Goal: Entertainment & Leisure: Browse casually

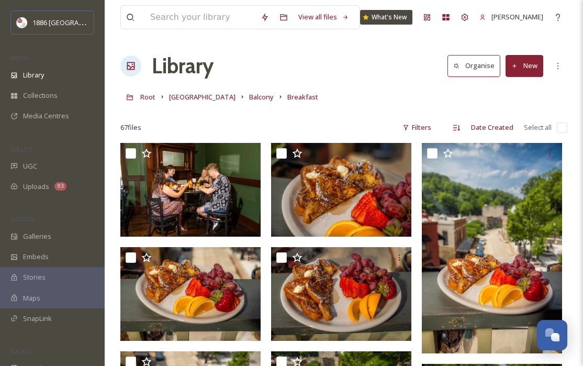
scroll to position [720, 0]
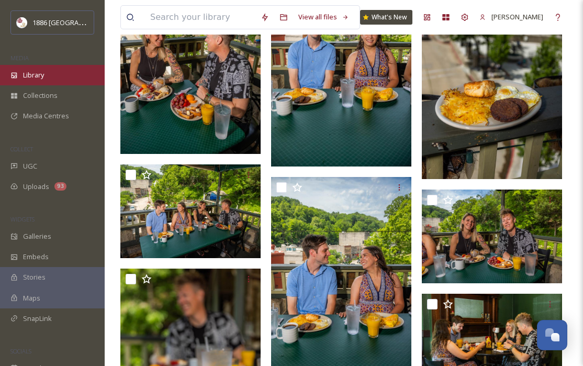
click at [29, 71] on span "Library" at bounding box center [33, 75] width 21 height 10
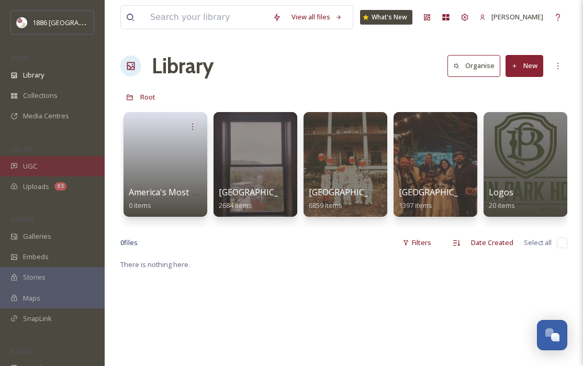
click at [29, 167] on span "UGC" at bounding box center [30, 166] width 14 height 10
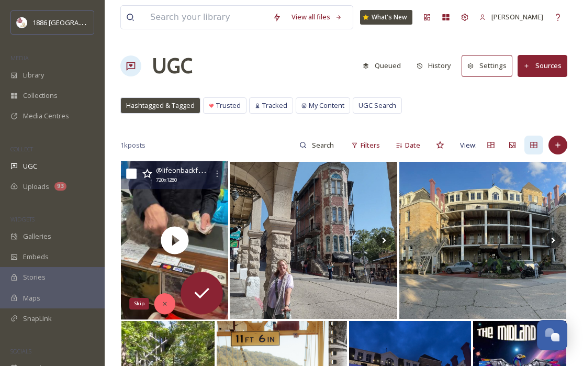
click at [168, 306] on icon at bounding box center [164, 303] width 7 height 7
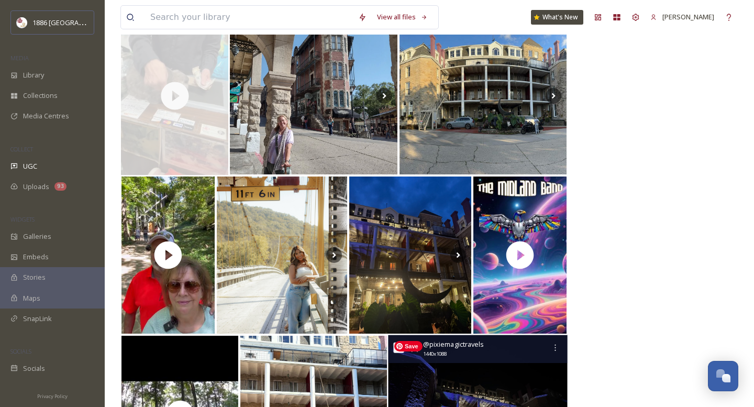
scroll to position [149, 0]
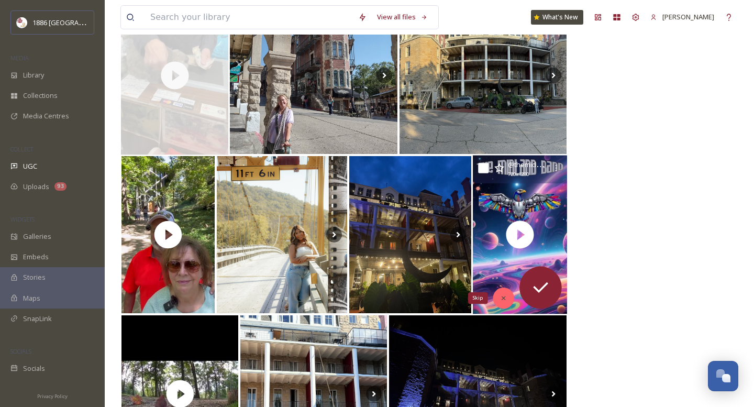
click at [508, 301] on div "Skip" at bounding box center [502, 297] width 21 height 21
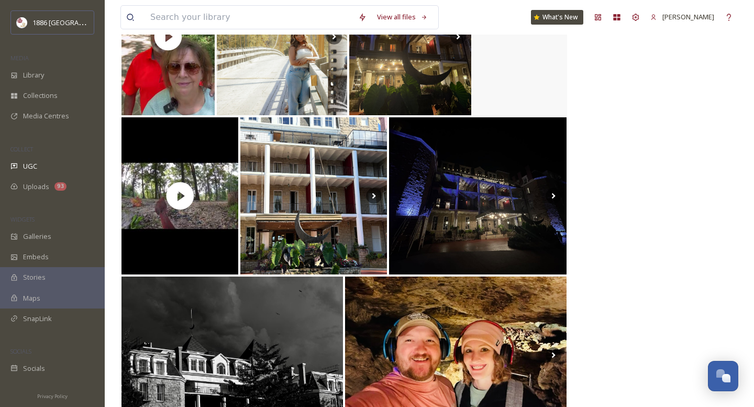
scroll to position [348, 0]
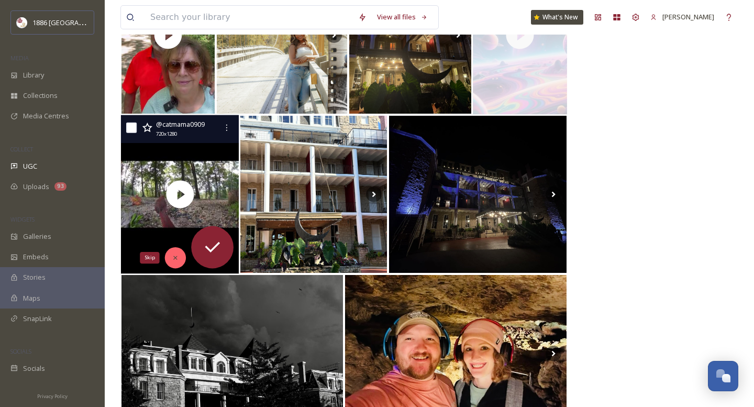
click at [172, 259] on icon at bounding box center [175, 257] width 7 height 7
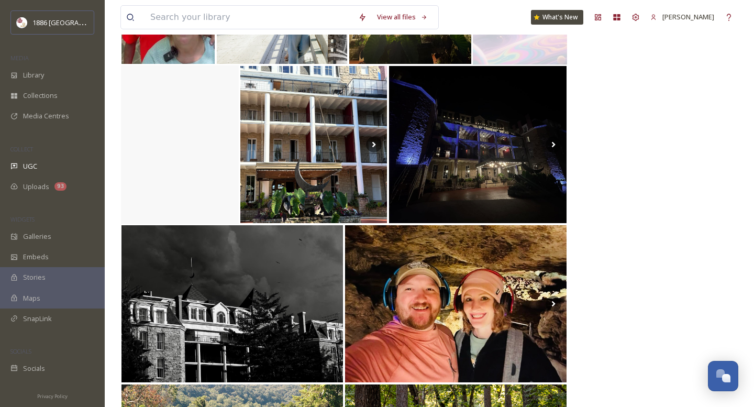
scroll to position [406, 0]
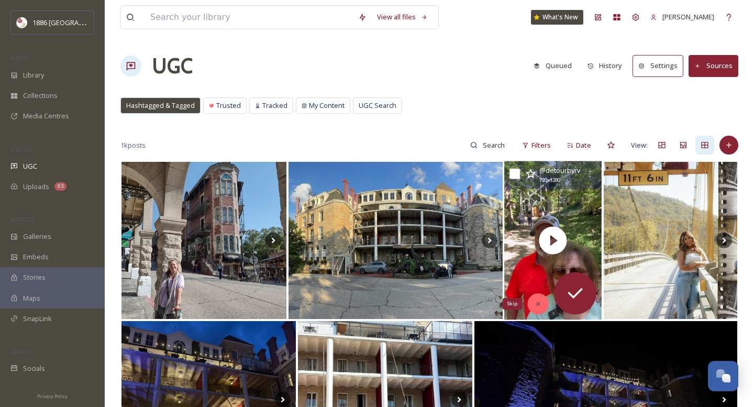
click at [540, 306] on icon at bounding box center [537, 303] width 7 height 7
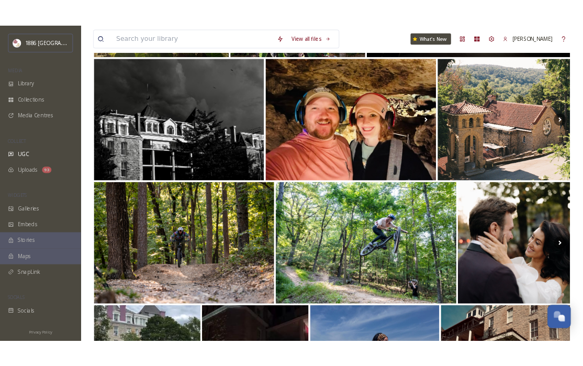
scroll to position [405, 0]
